Goal: Information Seeking & Learning: Learn about a topic

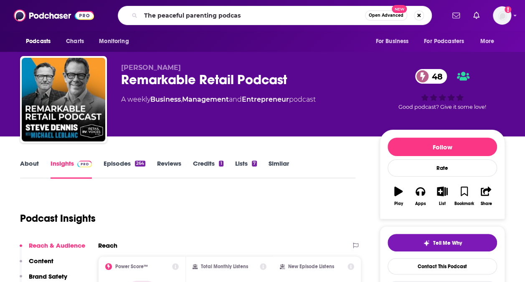
type input "The peaceful parenting podcast"
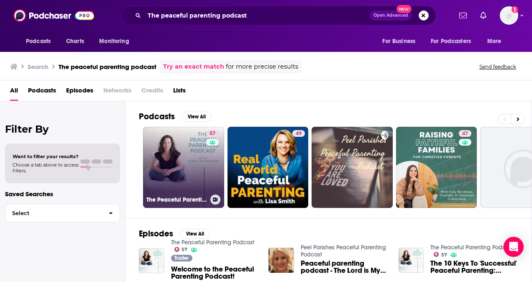
click at [182, 176] on link "57 The Peaceful Parenting Podcast" at bounding box center [183, 167] width 81 height 81
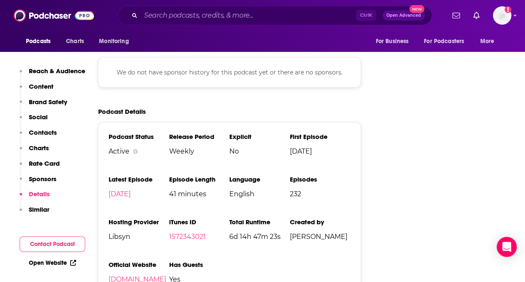
scroll to position [1472, 0]
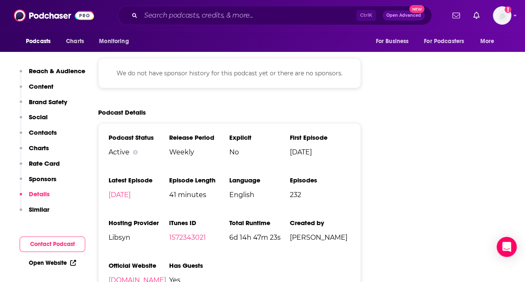
click at [145, 276] on link "[DOMAIN_NAME]" at bounding box center [138, 280] width 58 height 8
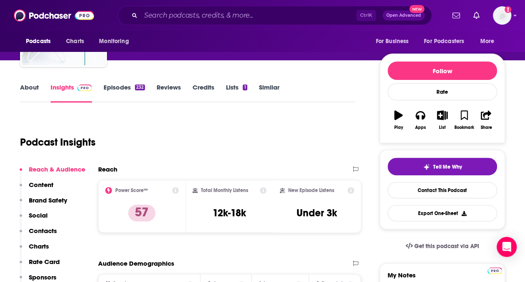
scroll to position [64, 0]
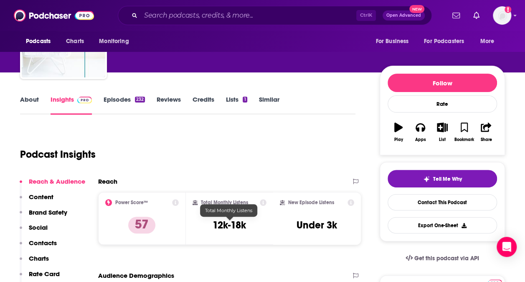
click at [240, 222] on h3 "12k-18k" at bounding box center [229, 225] width 33 height 13
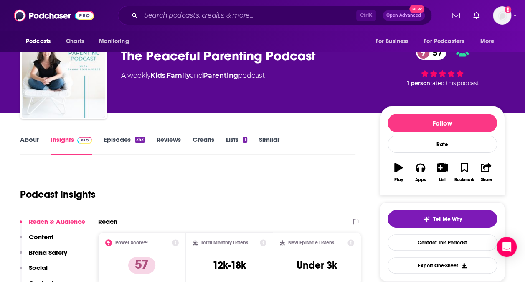
scroll to position [13, 0]
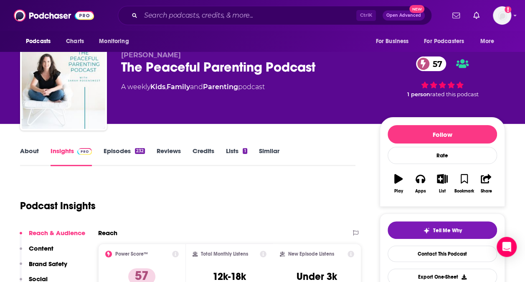
click at [30, 148] on link "About" at bounding box center [29, 156] width 19 height 19
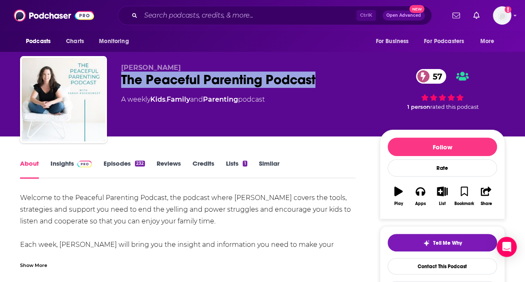
drag, startPoint x: 325, startPoint y: 79, endPoint x: 118, endPoint y: 78, distance: 206.9
click at [118, 78] on div "[PERSON_NAME] The Peaceful Parenting Podcast 57 A weekly Kids , Family and Pare…" at bounding box center [262, 101] width 485 height 90
copy h1 "The Peaceful Parenting Podcast"
